Goal: Information Seeking & Learning: Understand process/instructions

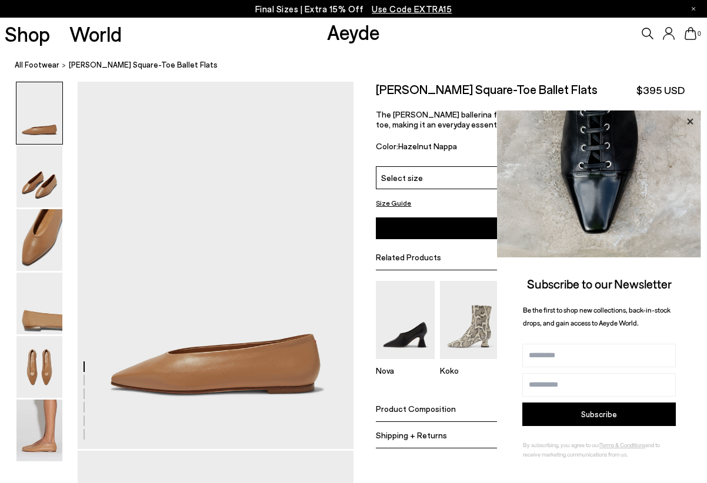
click at [690, 118] on icon at bounding box center [689, 121] width 15 height 15
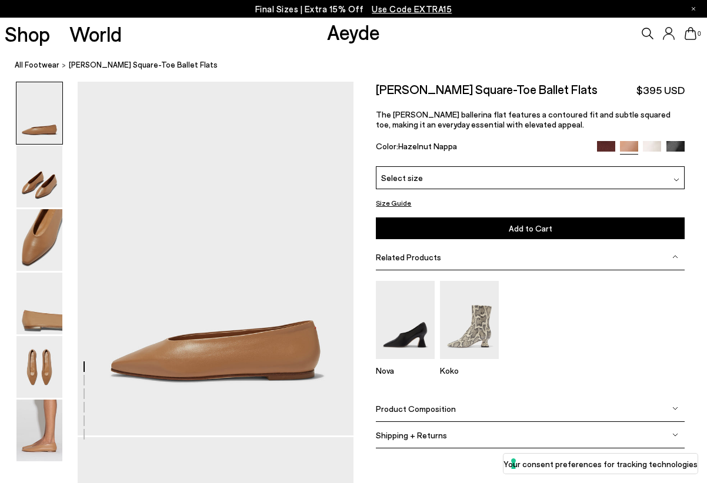
scroll to position [15, 0]
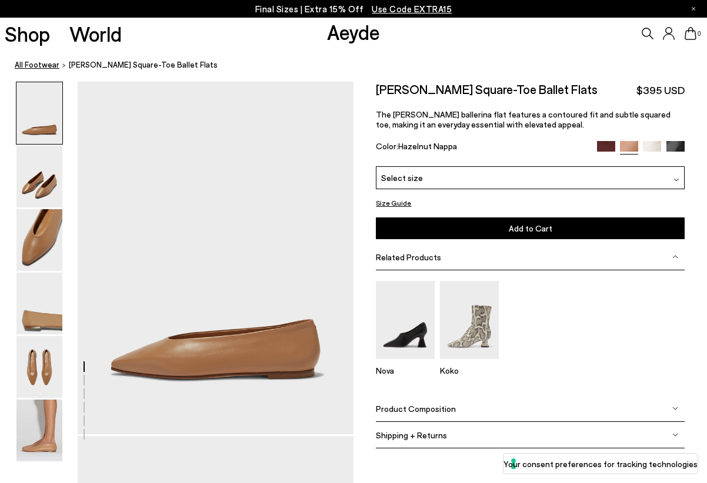
click at [38, 66] on link "All Footwear" at bounding box center [37, 65] width 45 height 12
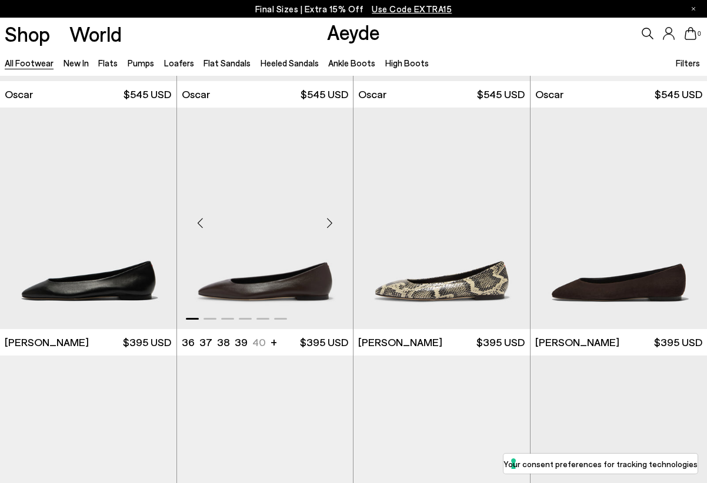
scroll to position [1462, 0]
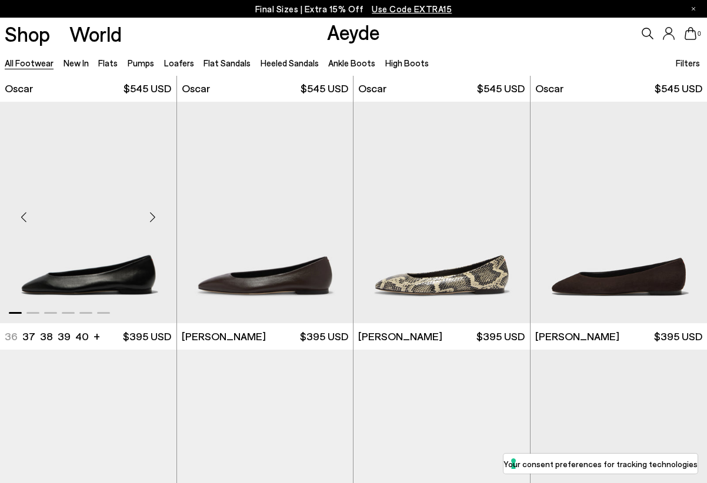
click at [155, 217] on div "Next slide" at bounding box center [152, 216] width 35 height 35
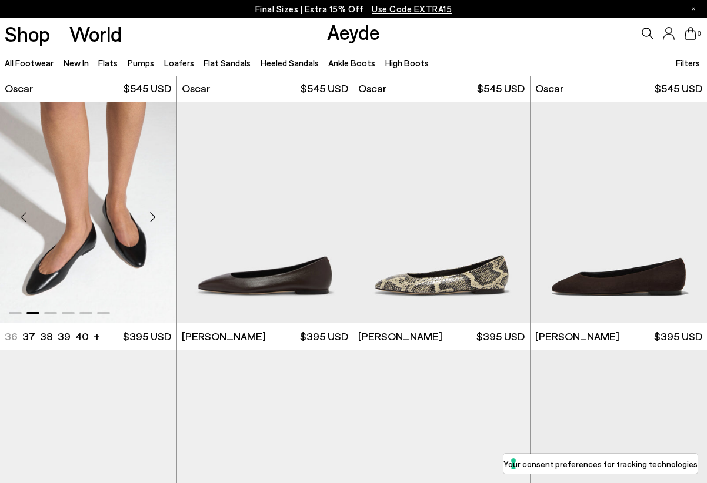
click at [155, 217] on div "Next slide" at bounding box center [152, 216] width 35 height 35
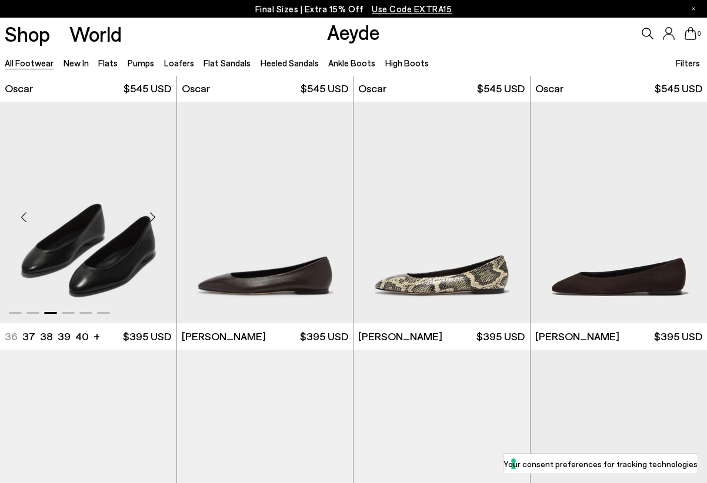
click at [155, 217] on div "Next slide" at bounding box center [152, 216] width 35 height 35
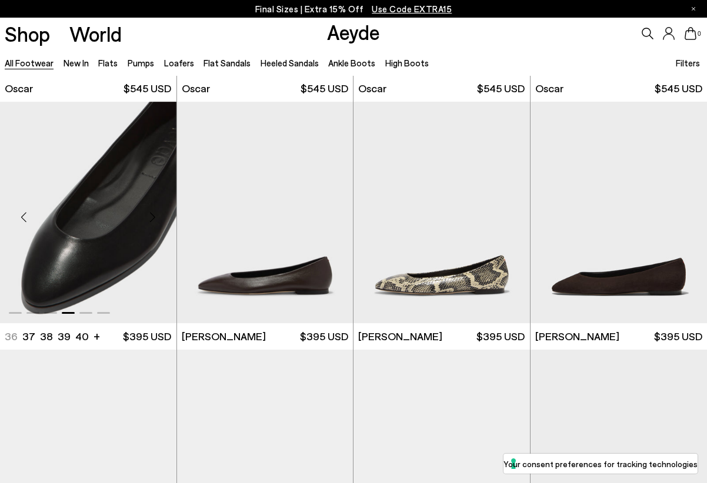
click at [155, 217] on div "Next slide" at bounding box center [152, 216] width 35 height 35
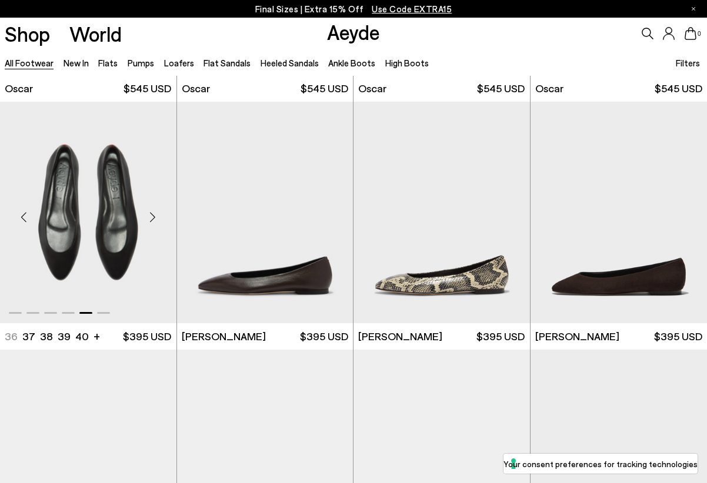
click at [154, 216] on div "Next slide" at bounding box center [152, 216] width 35 height 35
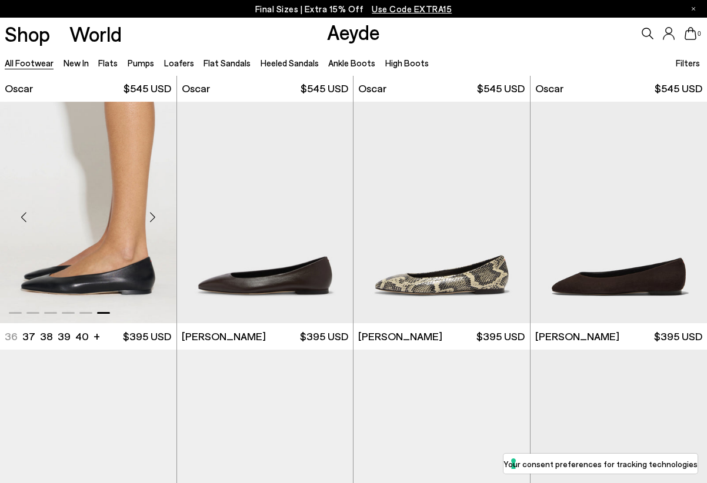
click at [154, 216] on div "Next slide" at bounding box center [152, 216] width 35 height 35
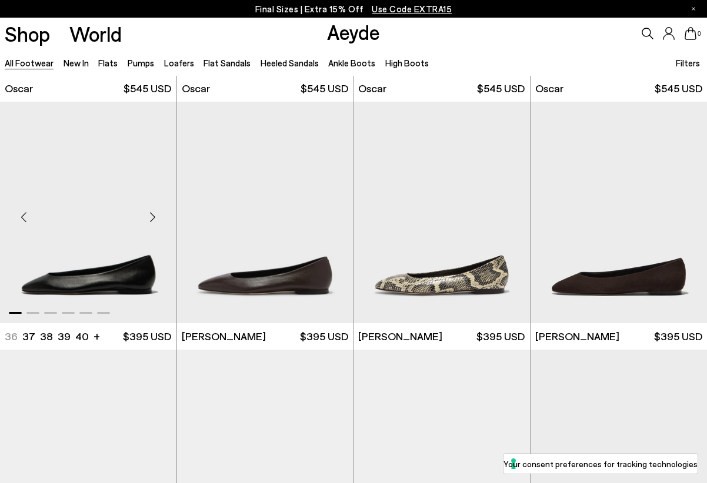
click at [154, 216] on div "Next slide" at bounding box center [152, 216] width 35 height 35
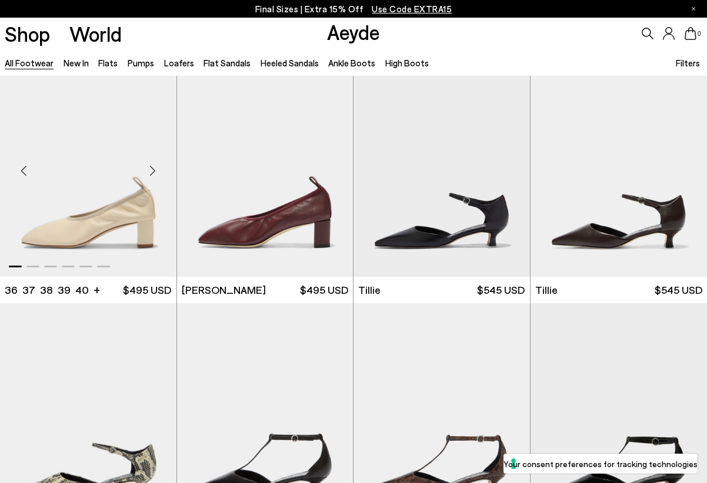
scroll to position [2548, 0]
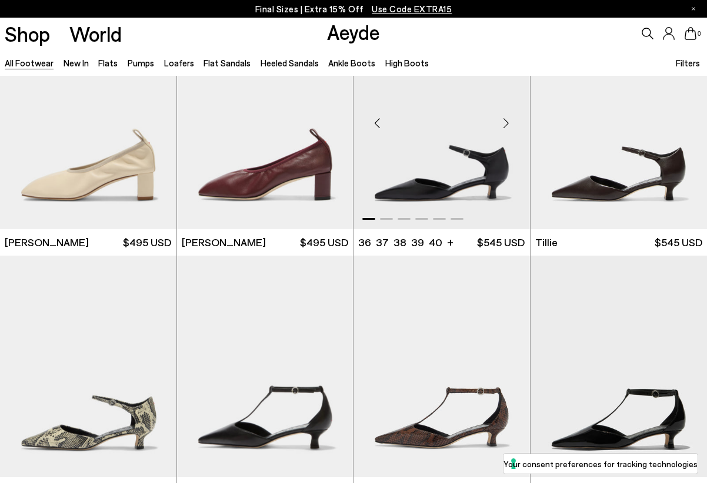
click at [506, 125] on div "Next slide" at bounding box center [505, 123] width 35 height 35
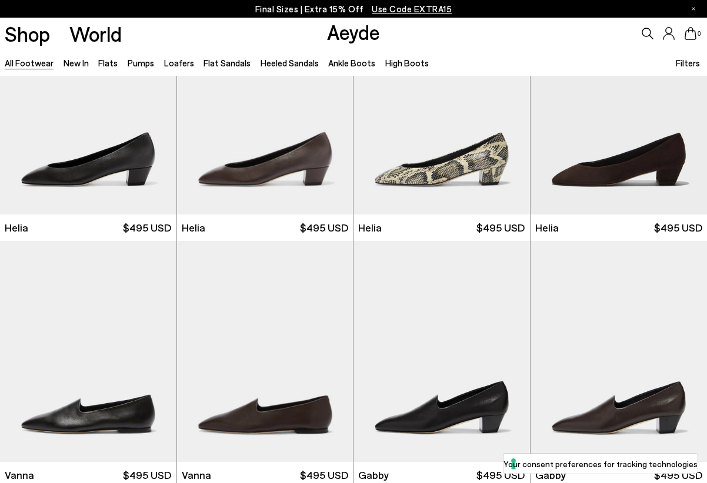
scroll to position [1813, 0]
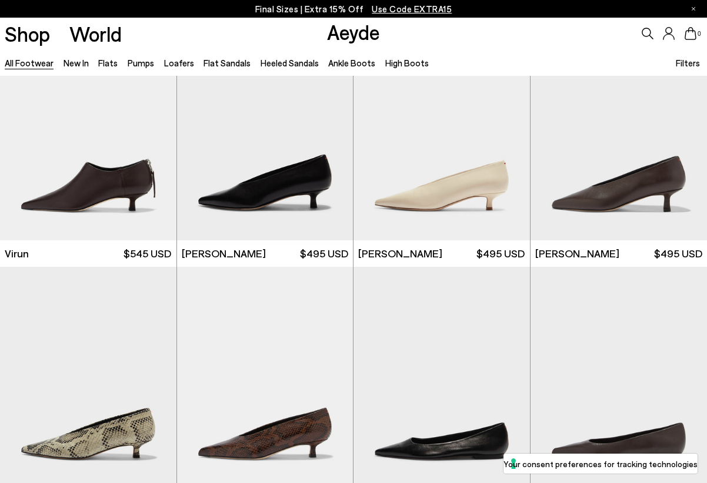
scroll to position [3275, 0]
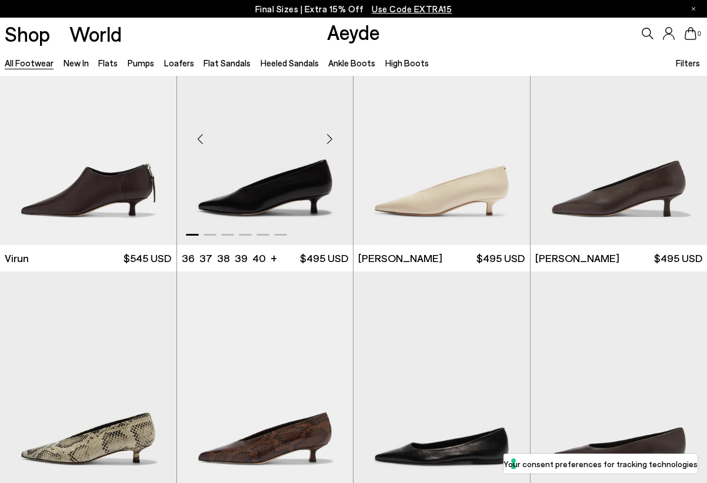
click at [328, 135] on div "Next slide" at bounding box center [329, 139] width 35 height 35
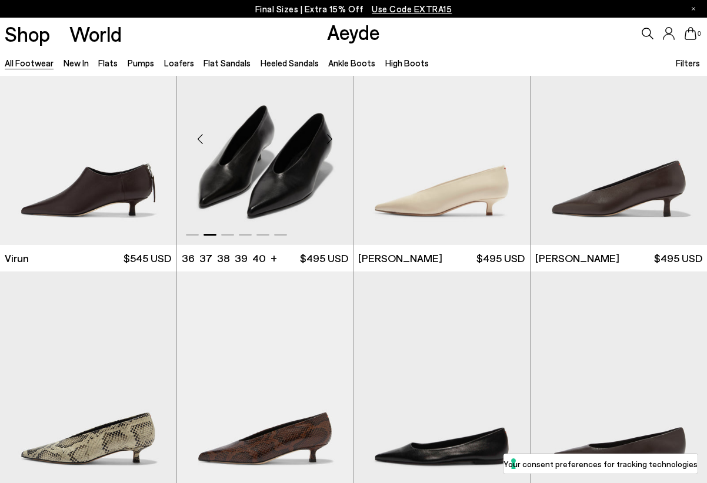
click at [328, 135] on div "Next slide" at bounding box center [329, 139] width 35 height 35
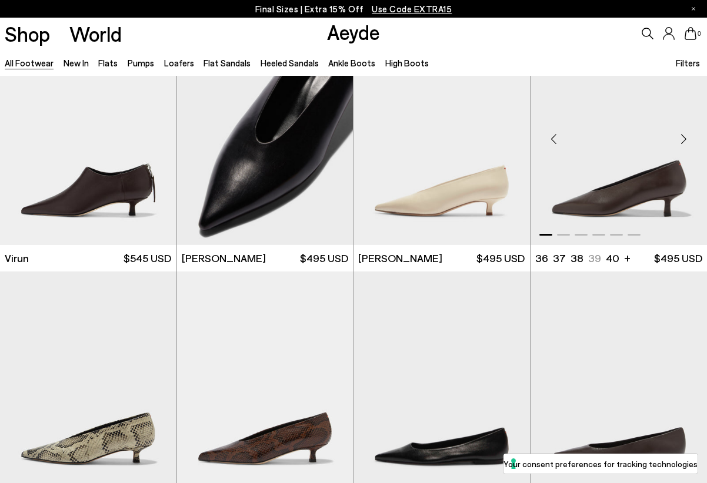
click at [686, 146] on div "Next slide" at bounding box center [682, 139] width 35 height 35
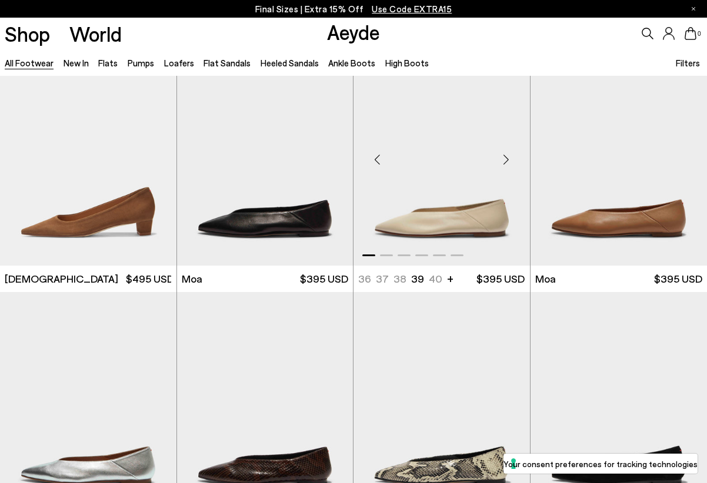
scroll to position [4013, 0]
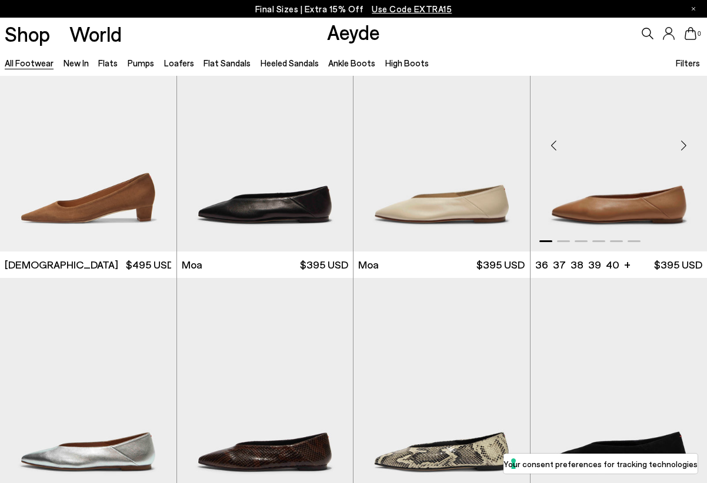
click at [683, 143] on div "Next slide" at bounding box center [682, 145] width 35 height 35
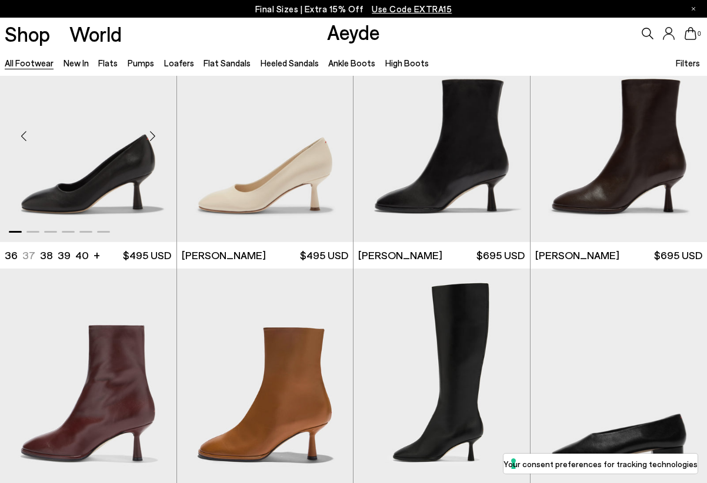
scroll to position [4762, 0]
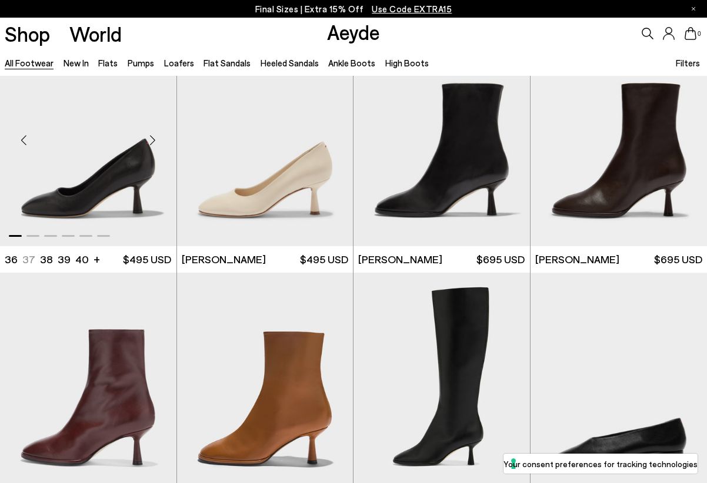
click at [152, 136] on div "Next slide" at bounding box center [152, 140] width 35 height 35
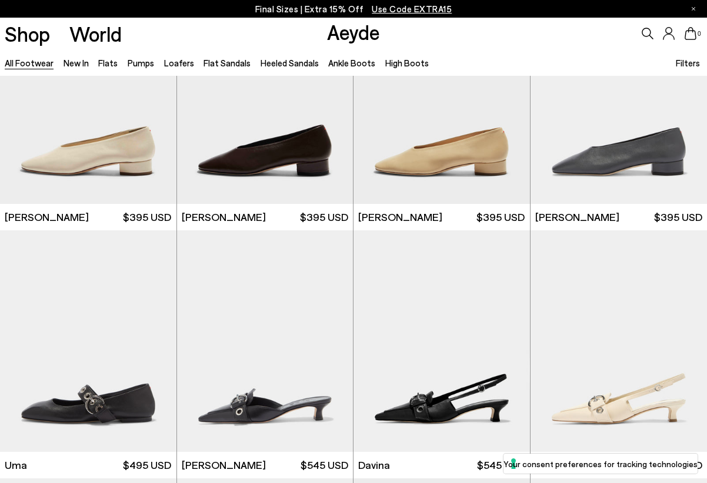
scroll to position [5306, 0]
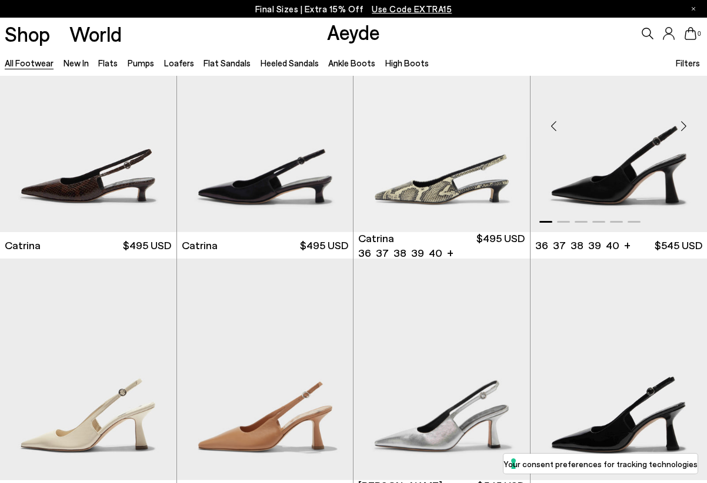
scroll to position [6740, 0]
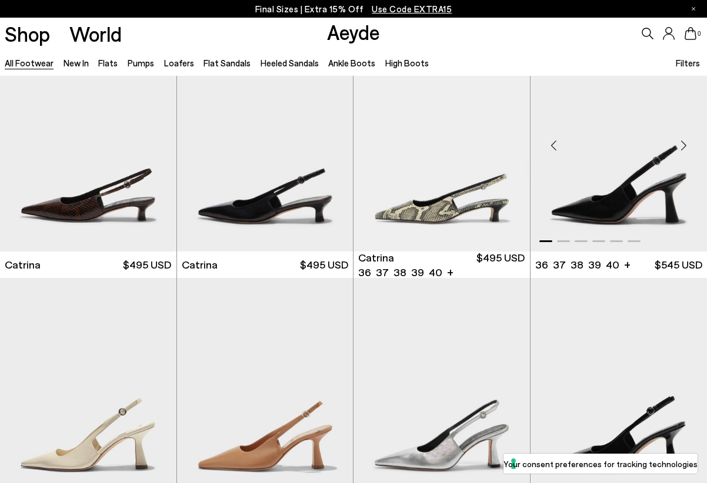
click at [685, 138] on div "Next slide" at bounding box center [682, 145] width 35 height 35
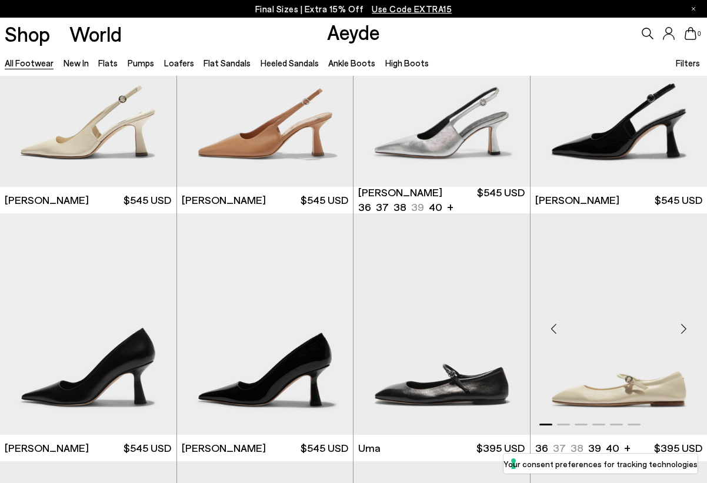
scroll to position [7050, 0]
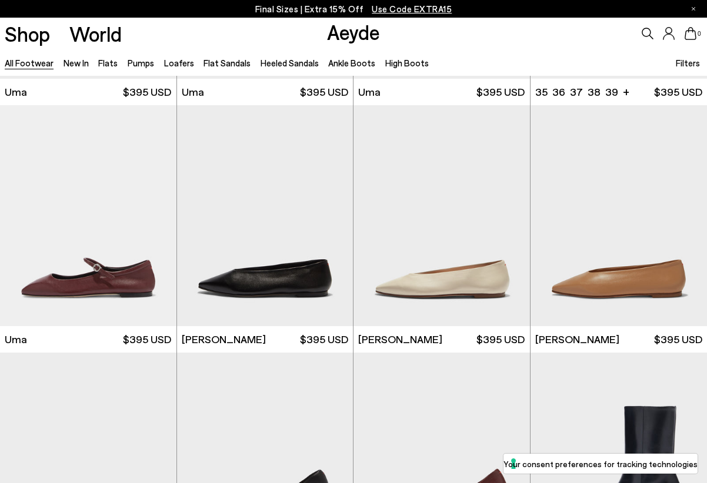
scroll to position [7661, 0]
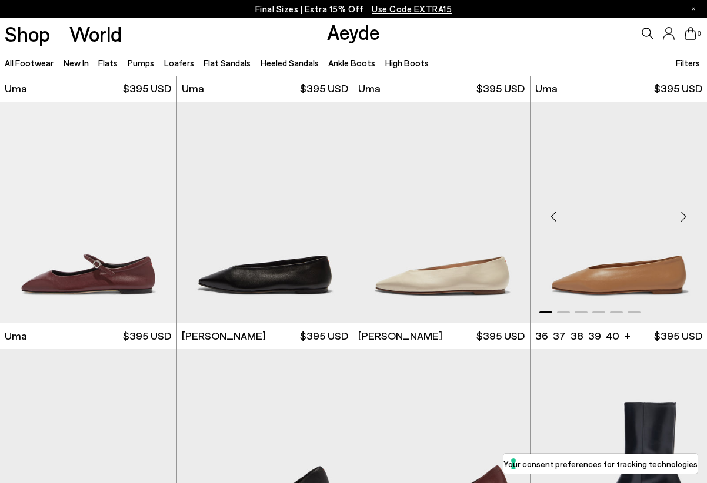
click at [686, 215] on div "Next slide" at bounding box center [682, 216] width 35 height 35
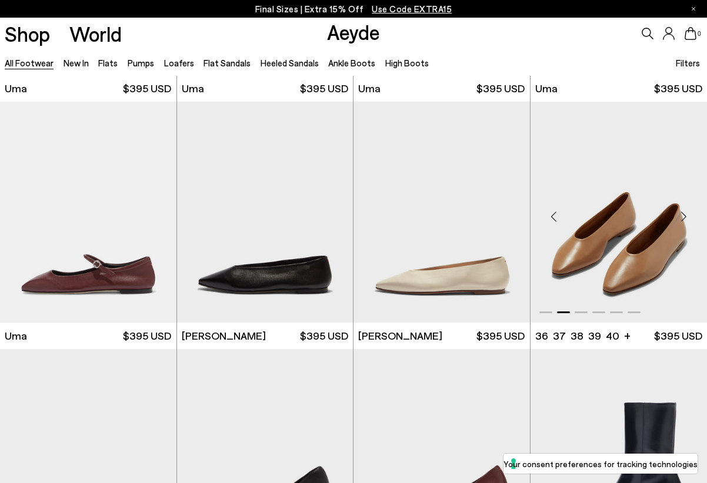
click at [686, 215] on div "Next slide" at bounding box center [682, 216] width 35 height 35
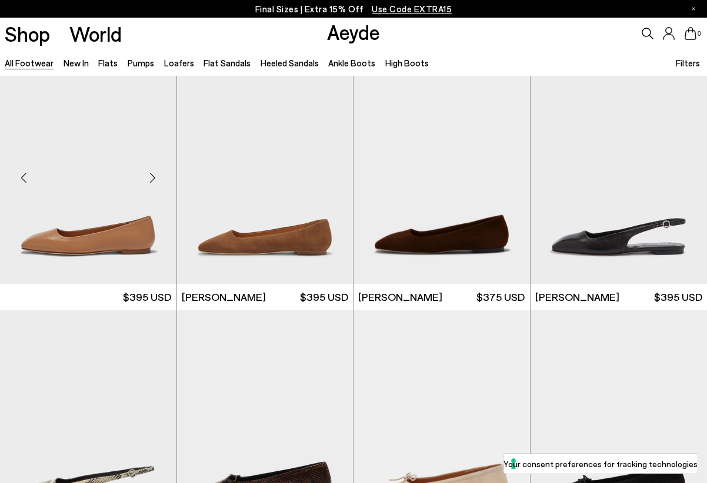
scroll to position [8410, 0]
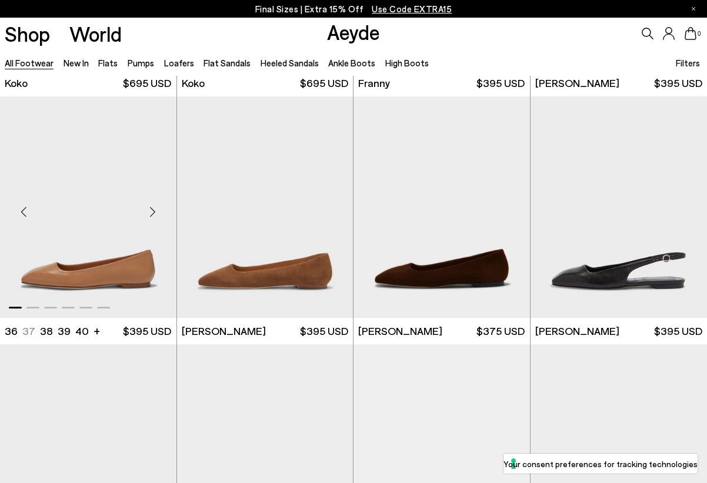
click at [151, 211] on div "Next slide" at bounding box center [152, 211] width 35 height 35
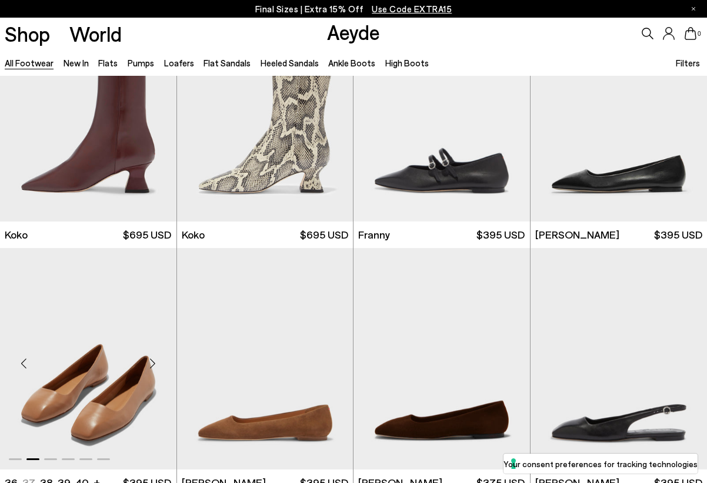
scroll to position [8310, 0]
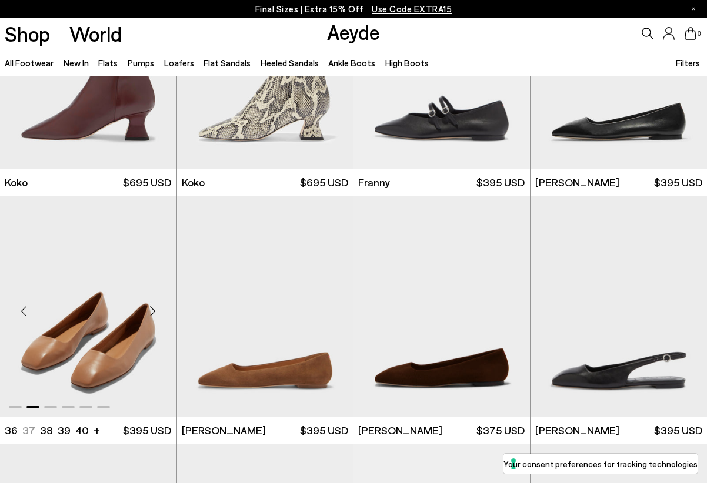
click at [150, 311] on div "Next slide" at bounding box center [152, 310] width 35 height 35
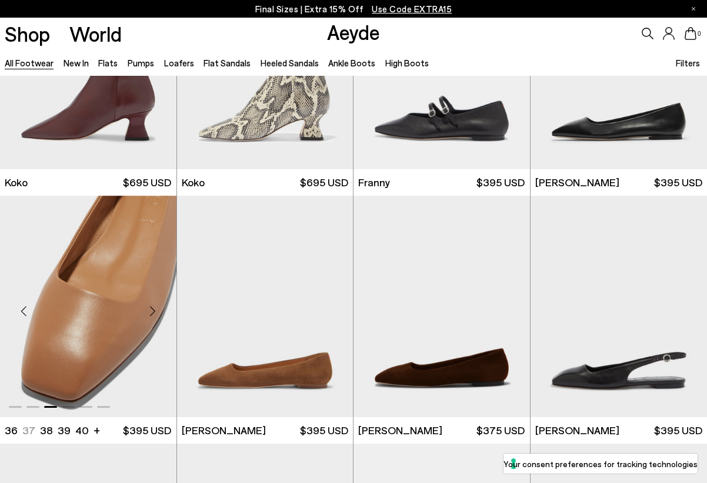
click at [150, 311] on div "Next slide" at bounding box center [152, 310] width 35 height 35
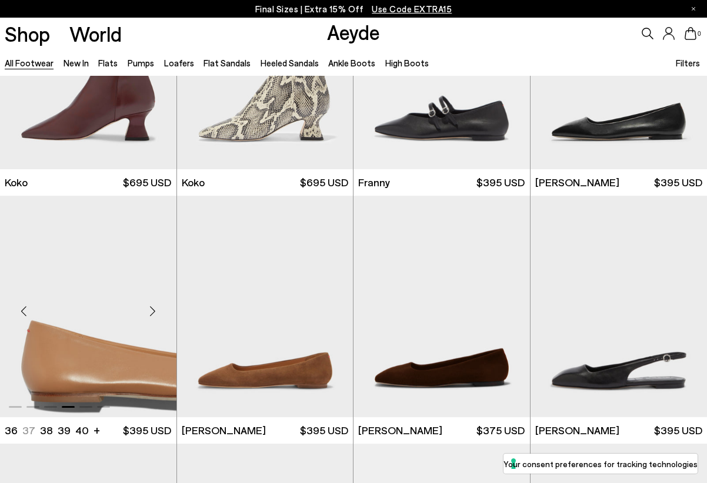
click at [150, 312] on div "Next slide" at bounding box center [152, 310] width 35 height 35
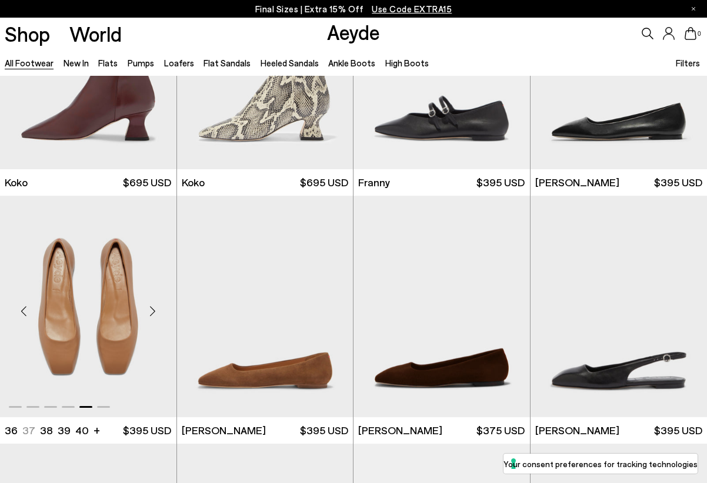
click at [150, 312] on div "Next slide" at bounding box center [152, 310] width 35 height 35
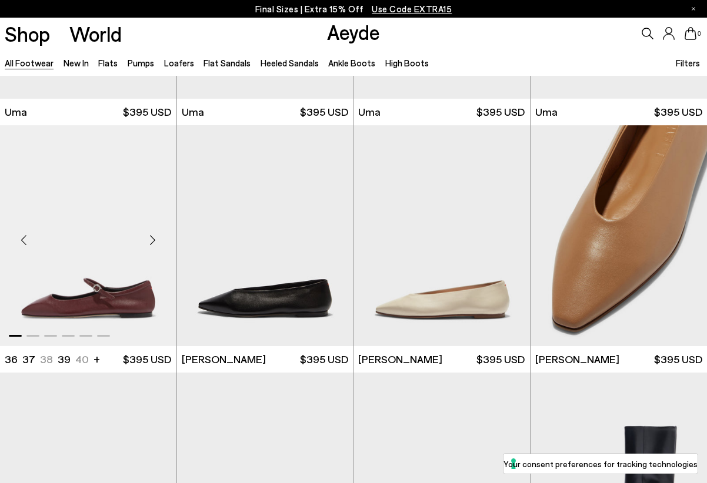
scroll to position [7649, 0]
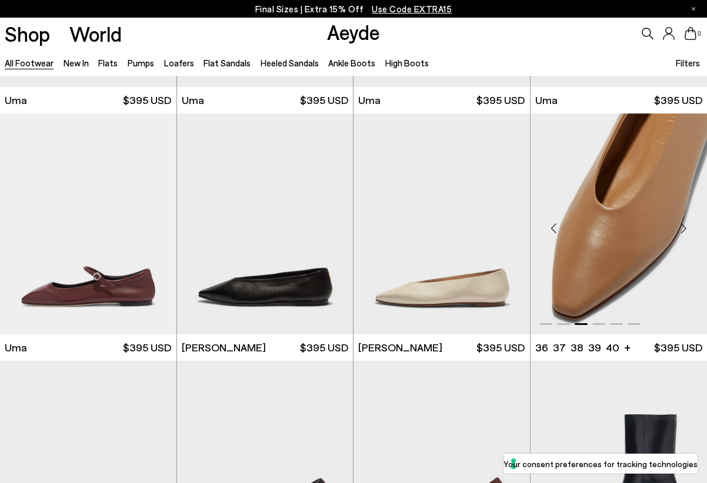
click at [684, 227] on div "Next slide" at bounding box center [682, 228] width 35 height 35
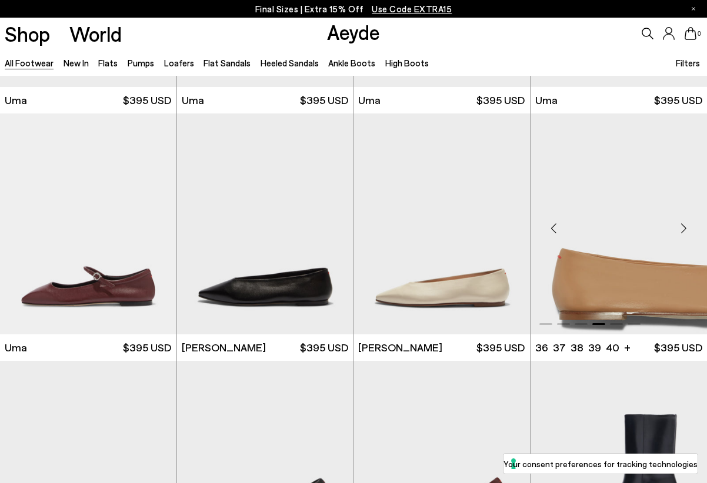
click at [684, 227] on div "Next slide" at bounding box center [682, 228] width 35 height 35
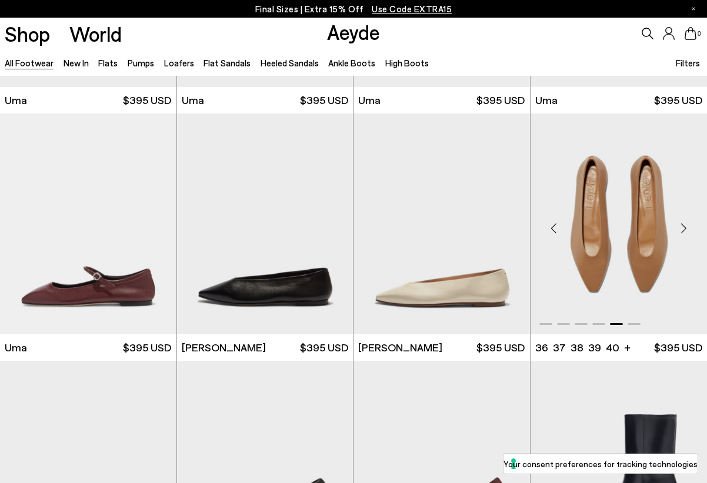
click at [684, 227] on div "Next slide" at bounding box center [682, 228] width 35 height 35
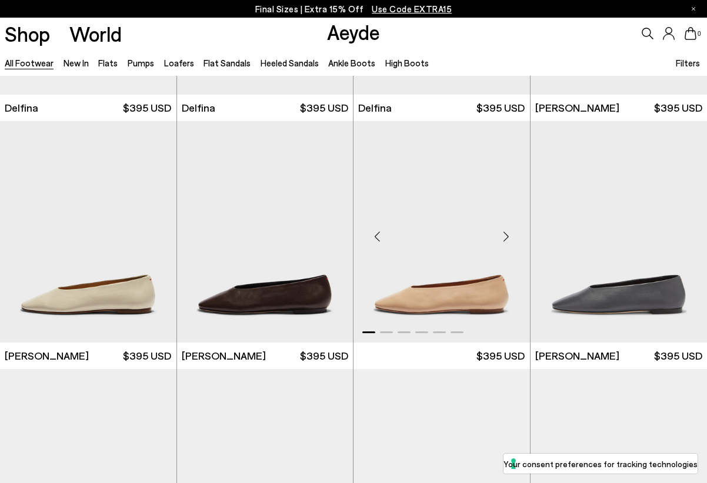
scroll to position [9133, 0]
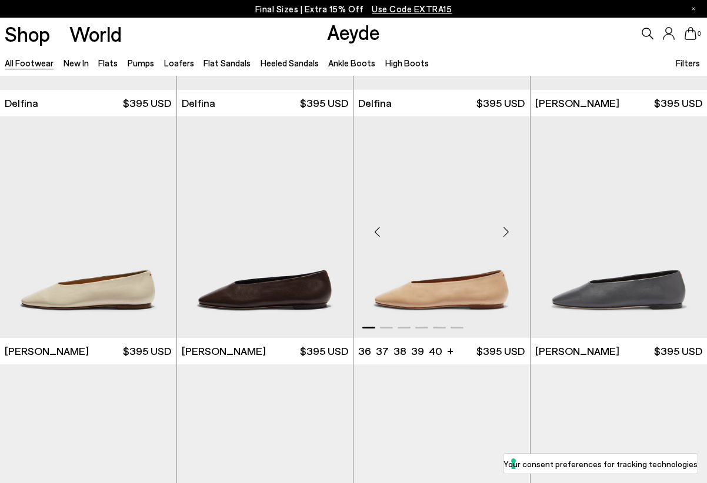
click at [505, 235] on div "Next slide" at bounding box center [505, 232] width 35 height 35
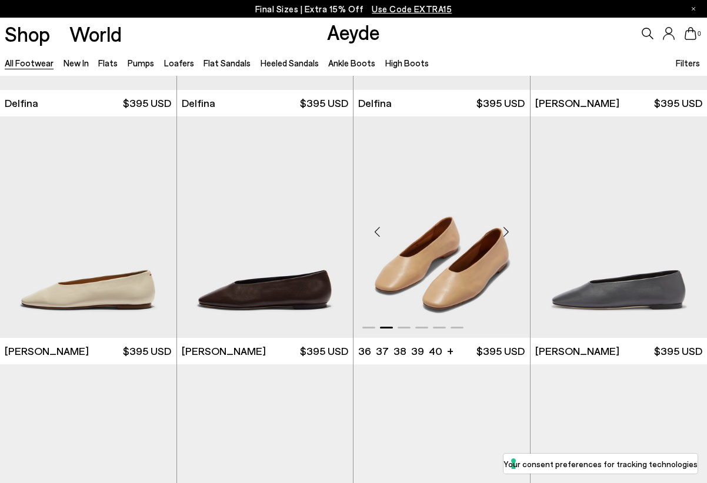
click at [505, 235] on div "Next slide" at bounding box center [505, 232] width 35 height 35
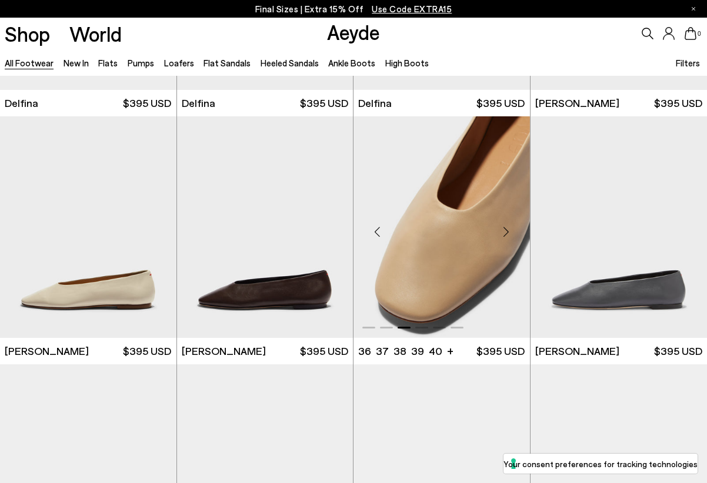
click at [505, 235] on div "Next slide" at bounding box center [505, 232] width 35 height 35
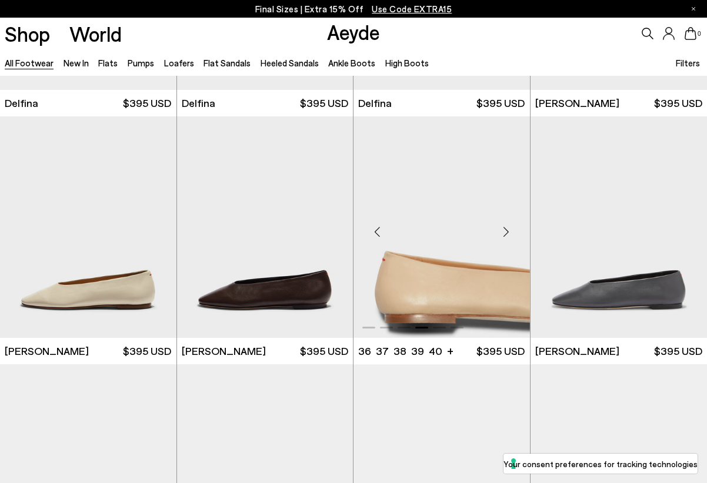
click at [505, 235] on div "Next slide" at bounding box center [505, 232] width 35 height 35
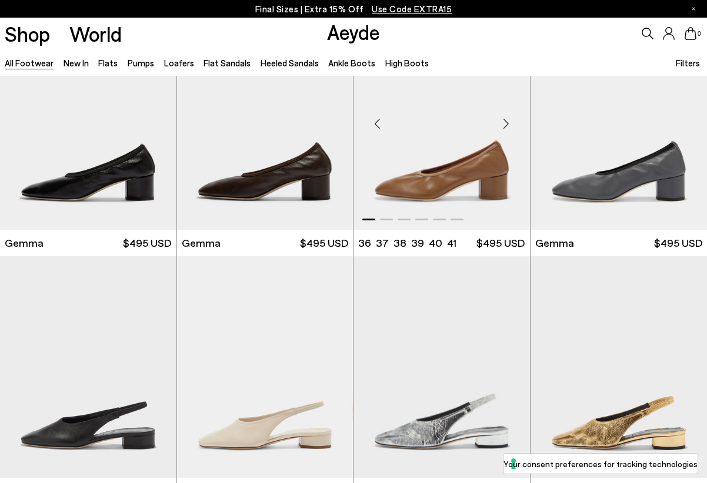
scroll to position [9487, 0]
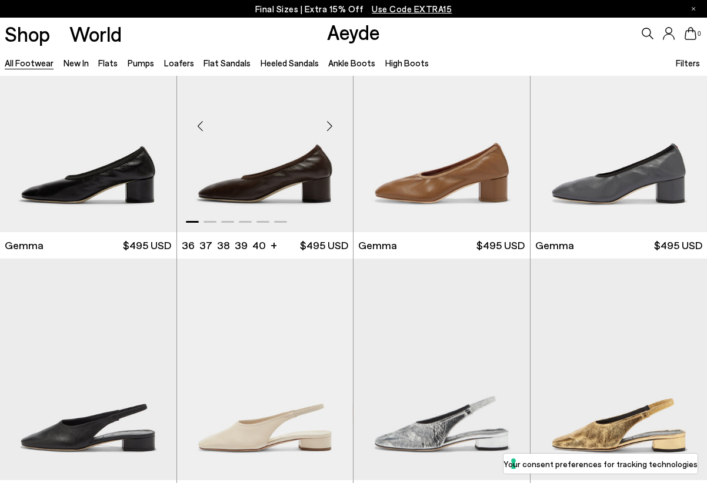
click at [330, 130] on div "Next slide" at bounding box center [329, 125] width 35 height 35
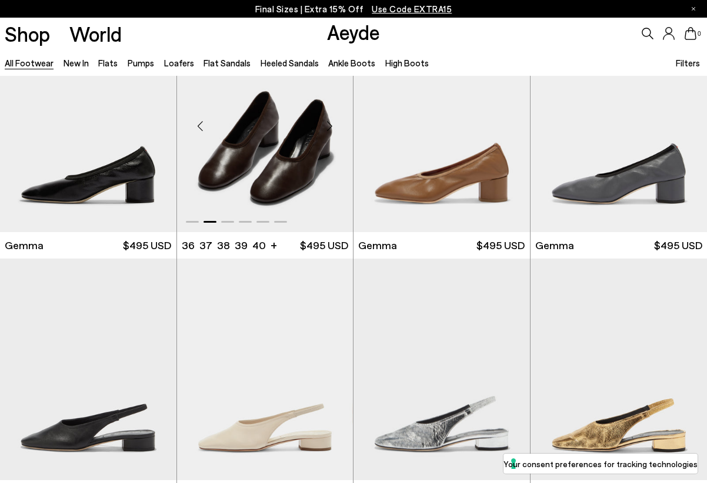
click at [330, 130] on div "Next slide" at bounding box center [329, 125] width 35 height 35
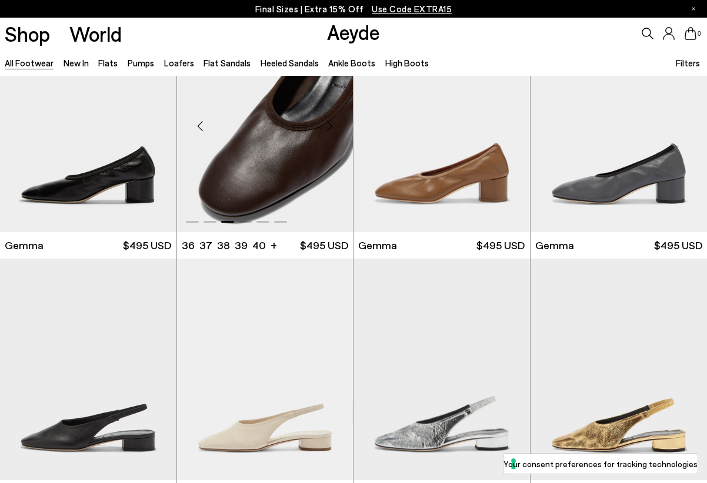
click at [330, 130] on div "Next slide" at bounding box center [329, 125] width 35 height 35
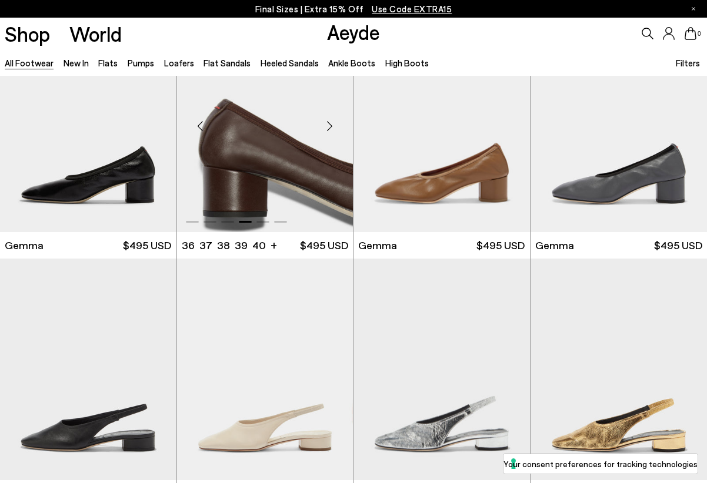
click at [330, 130] on div "Next slide" at bounding box center [329, 125] width 35 height 35
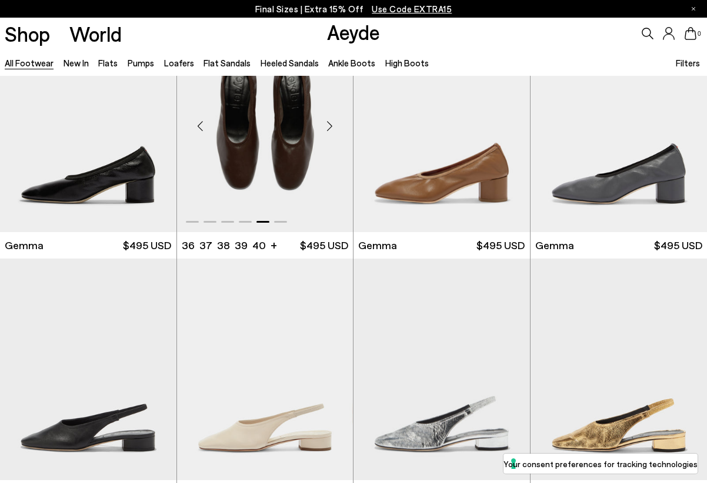
click at [330, 130] on div "Next slide" at bounding box center [329, 125] width 35 height 35
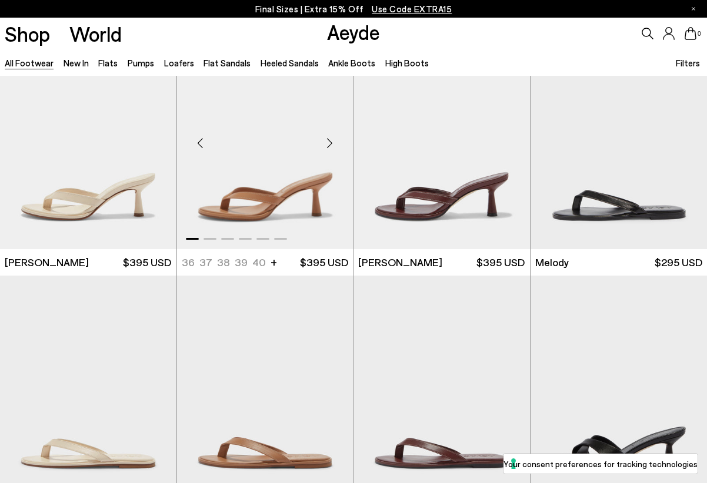
scroll to position [11466, 0]
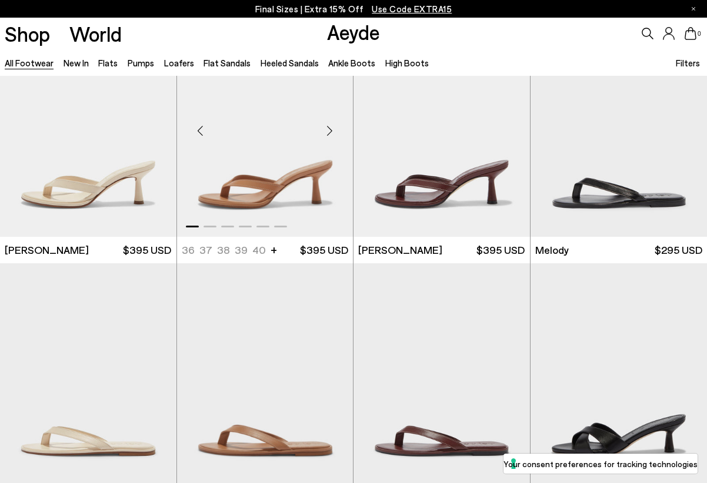
click at [329, 131] on div "Next slide" at bounding box center [329, 130] width 35 height 35
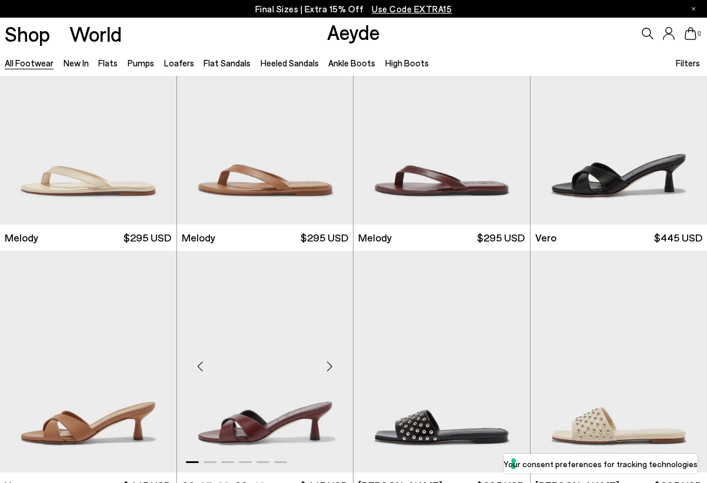
scroll to position [11691, 0]
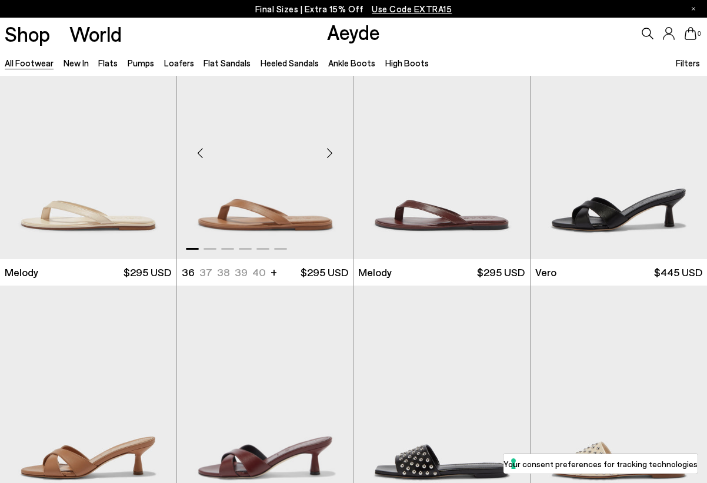
click at [328, 155] on div "Next slide" at bounding box center [329, 152] width 35 height 35
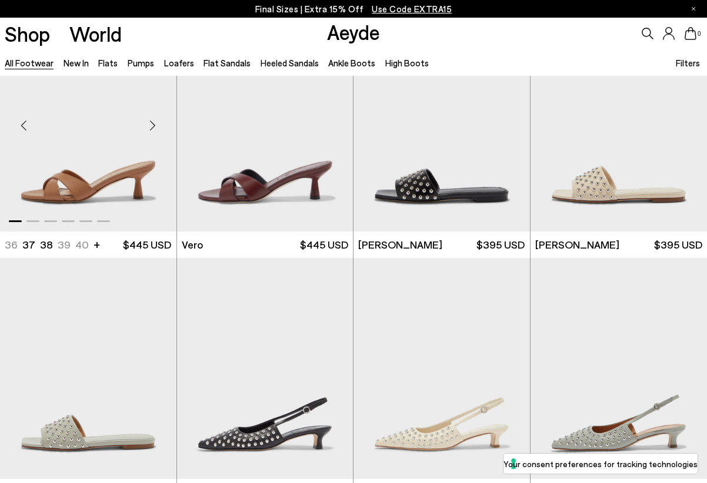
scroll to position [11960, 0]
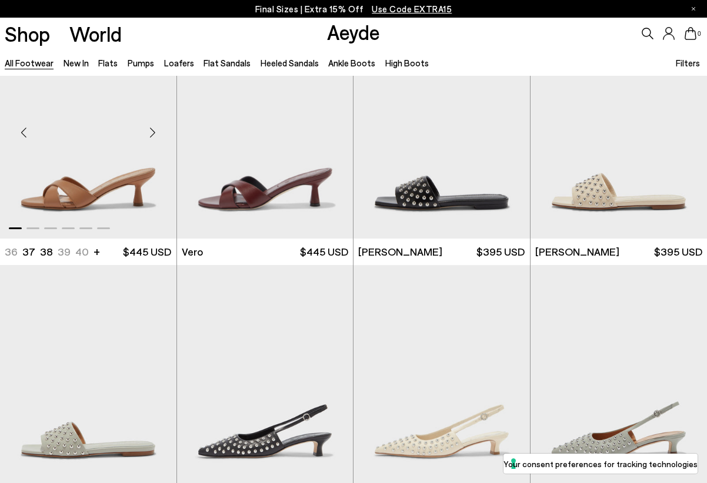
click at [156, 134] on div "Next slide" at bounding box center [152, 132] width 35 height 35
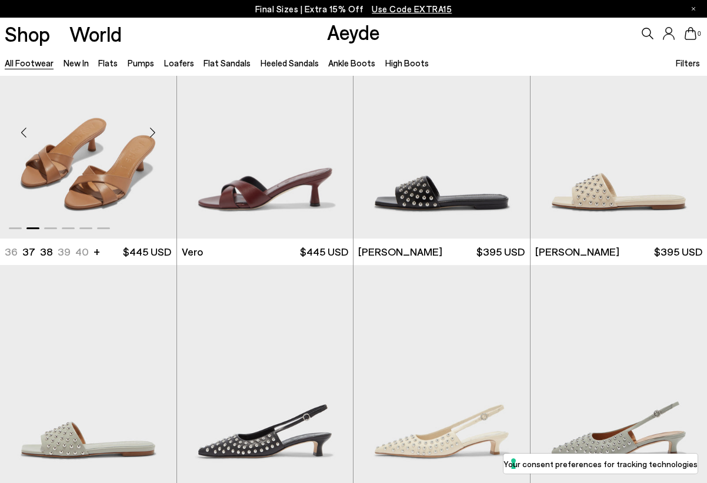
click at [156, 133] on div "Next slide" at bounding box center [152, 132] width 35 height 35
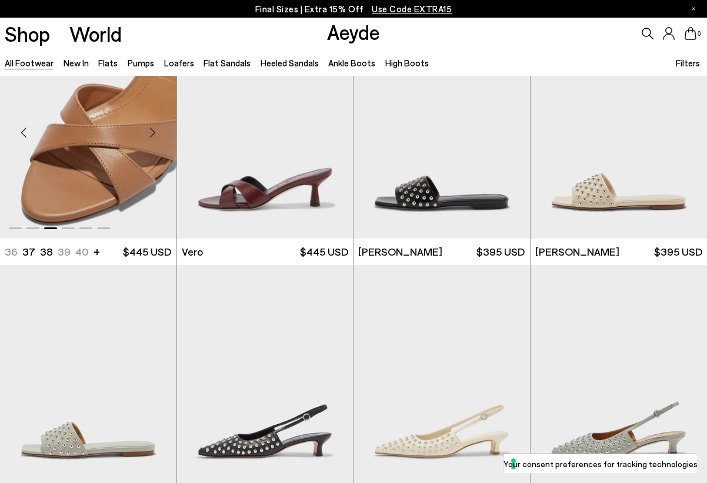
click at [155, 130] on div "Next slide" at bounding box center [152, 132] width 35 height 35
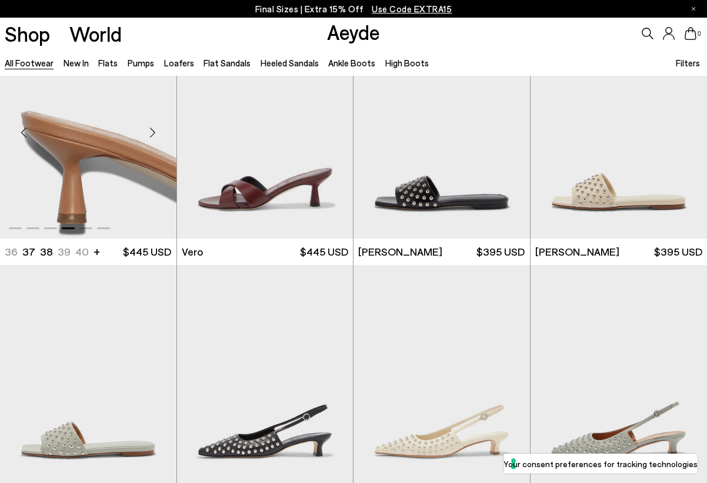
click at [155, 130] on div "Next slide" at bounding box center [152, 132] width 35 height 35
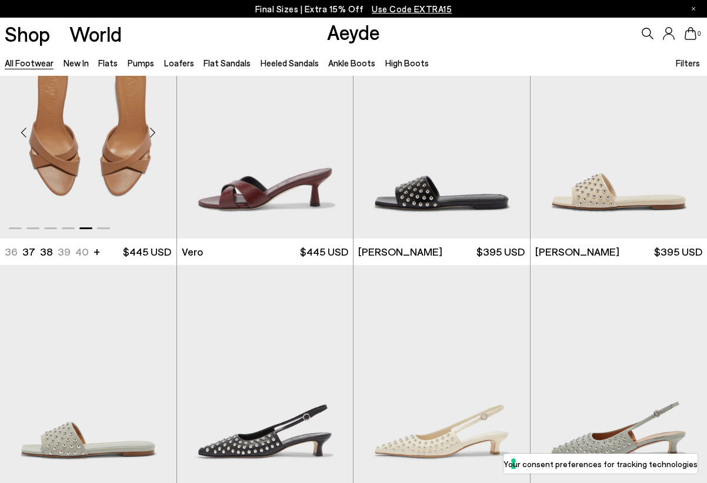
click at [155, 130] on div "Next slide" at bounding box center [152, 132] width 35 height 35
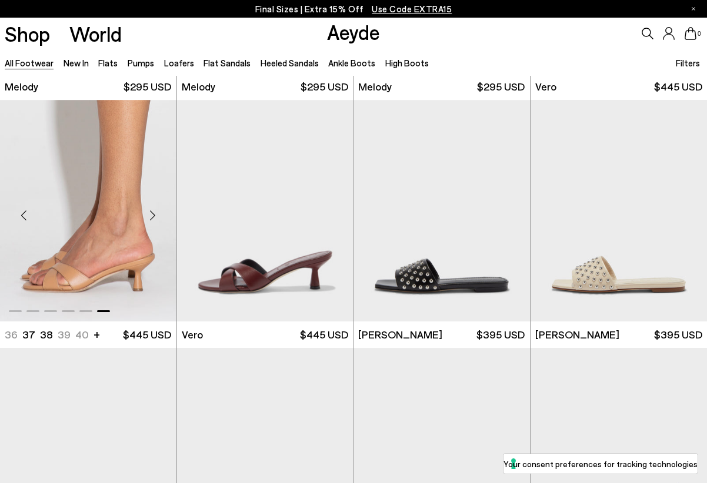
scroll to position [11874, 0]
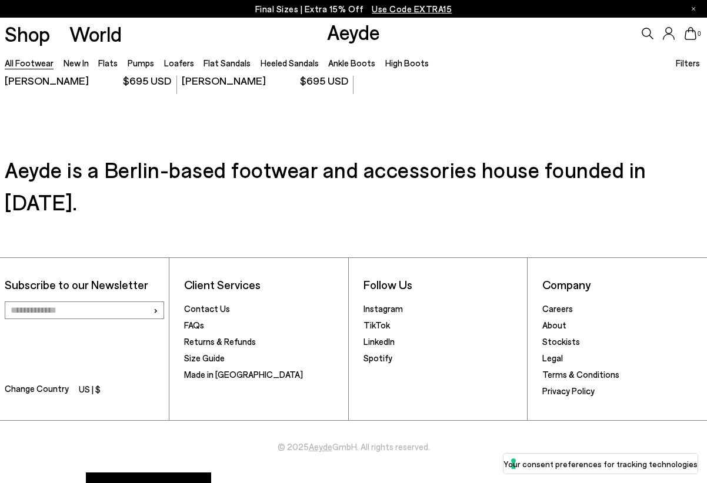
scroll to position [17337, 0]
click at [211, 337] on link "Returns & Refunds" at bounding box center [220, 342] width 72 height 11
